Goal: Task Accomplishment & Management: Manage account settings

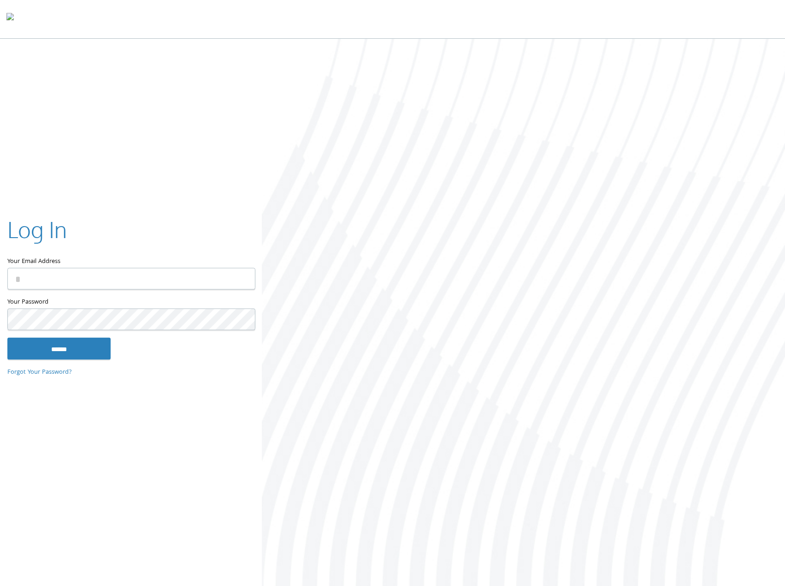
click at [139, 283] on input "Your Email Address" at bounding box center [131, 279] width 248 height 22
type input "**********"
click at [7, 338] on input "******" at bounding box center [58, 349] width 103 height 22
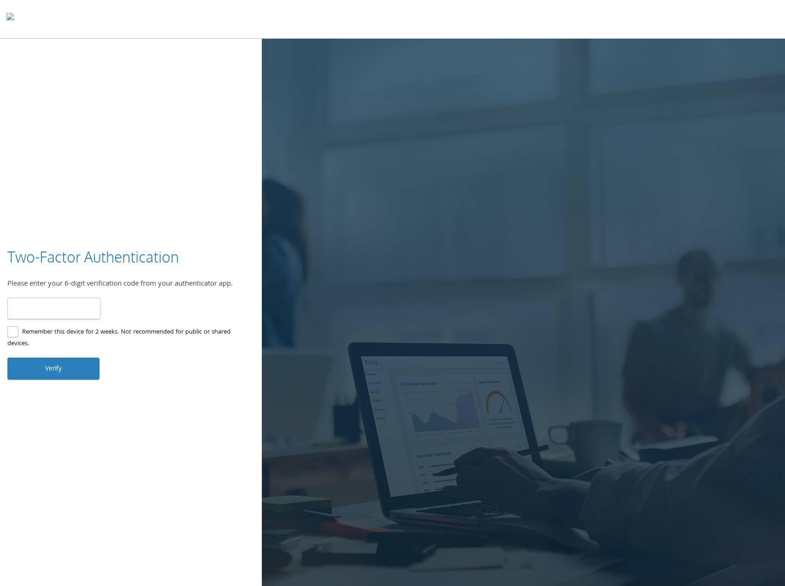
type input "******"
